Goal: Check status: Check status

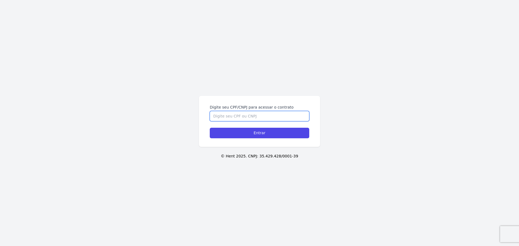
click at [271, 114] on input "Digite seu CPF/CNPJ para acessar o contrato" at bounding box center [260, 116] width 100 height 10
type input "86391283087"
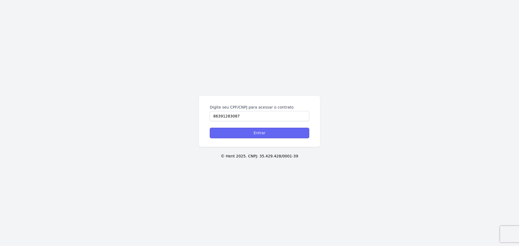
click at [280, 130] on input "Entrar" at bounding box center [260, 133] width 100 height 11
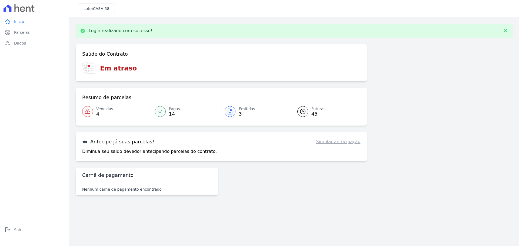
click at [97, 109] on span "Vencidas" at bounding box center [104, 109] width 17 height 6
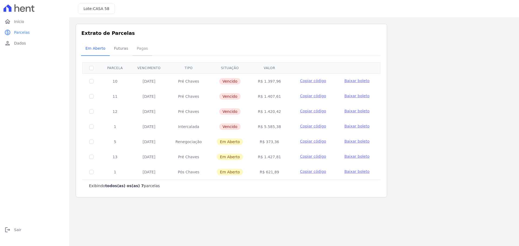
click at [136, 48] on span "Pagas" at bounding box center [143, 48] width 18 height 11
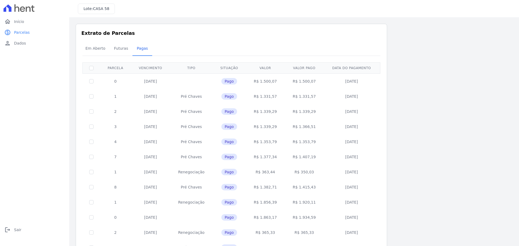
drag, startPoint x: 298, startPoint y: 157, endPoint x: 306, endPoint y: 215, distance: 59.3
click at [306, 215] on tbody "0 03/10/2024 Pago R$ 1.500,07 R$ 1.500,07 01/10/2024 1 10/10/2024 Pré Chaves Pa…" at bounding box center [232, 180] width 298 height 212
click at [306, 215] on td "R$ 1.934,59" at bounding box center [304, 217] width 39 height 15
click at [116, 52] on span "Futuras" at bounding box center [121, 48] width 21 height 11
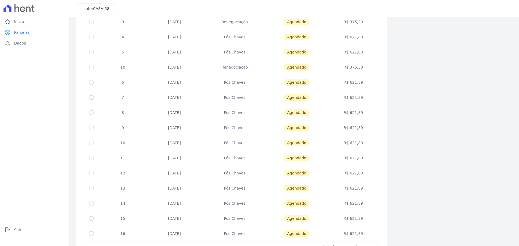
scroll to position [162, 0]
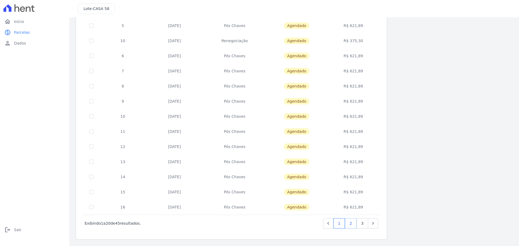
click at [353, 223] on link "2" at bounding box center [351, 223] width 12 height 10
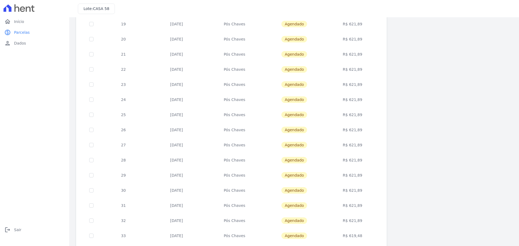
scroll to position [162, 0]
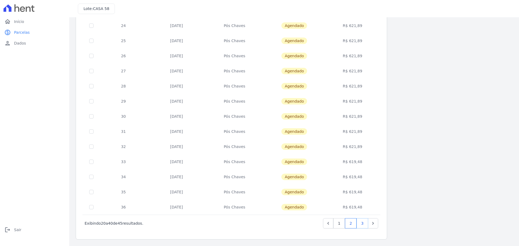
click at [360, 224] on link "3" at bounding box center [363, 223] width 12 height 10
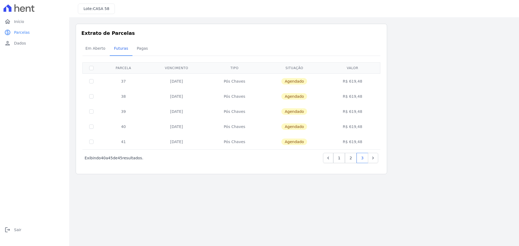
click at [403, 54] on div "Listagem de parcelas Baixar PDF Extrato de Parcelas Em Aberto Futuras Pagas 0 s…" at bounding box center [294, 99] width 437 height 151
